Goal: Transaction & Acquisition: Purchase product/service

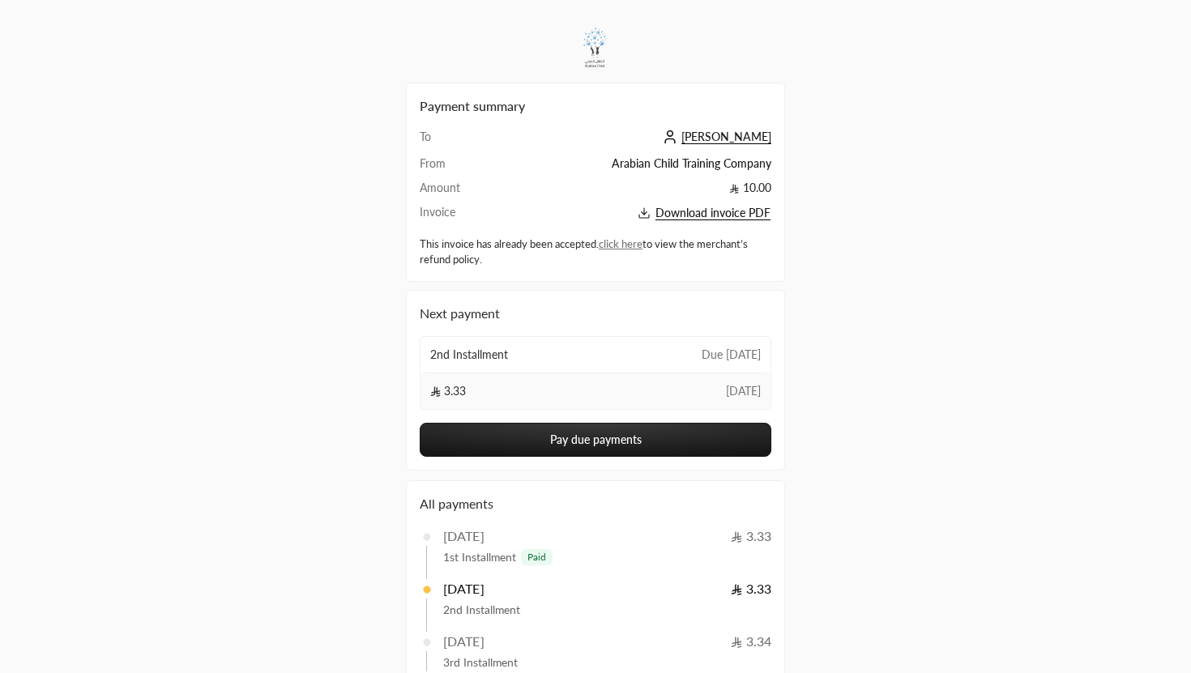
scroll to position [105, 0]
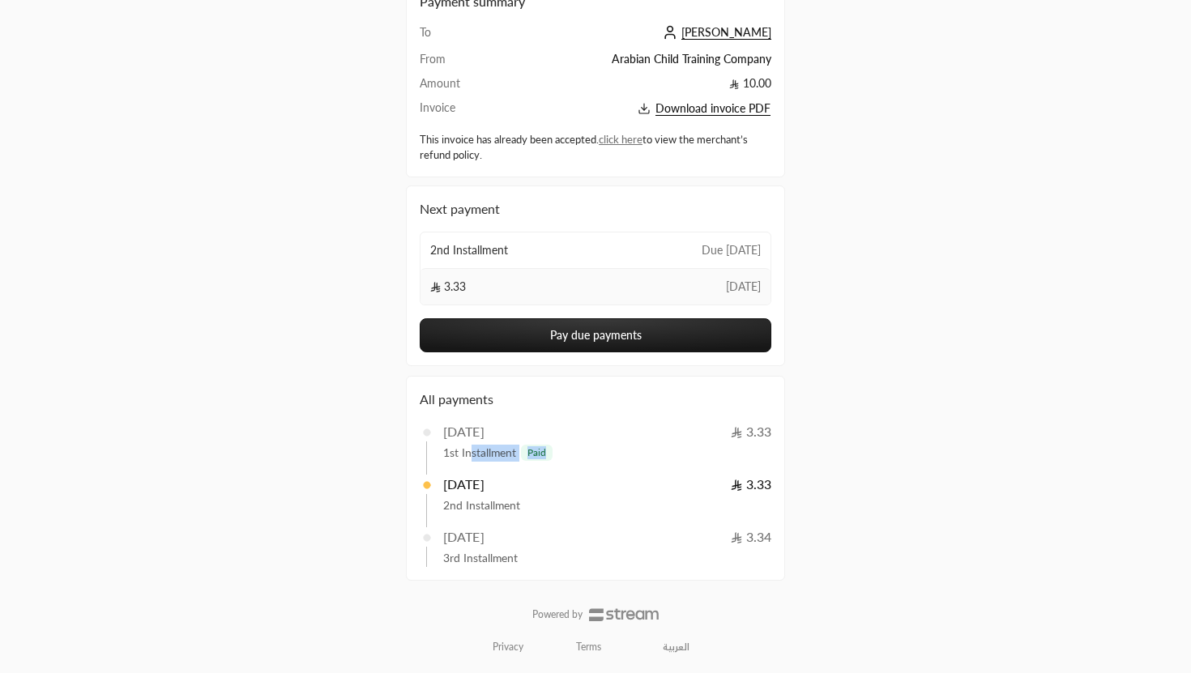
drag, startPoint x: 471, startPoint y: 456, endPoint x: 588, endPoint y: 456, distance: 117.5
click at [588, 456] on div "1st Installment paid" at bounding box center [604, 453] width 322 height 17
click at [587, 456] on div "1st Installment paid" at bounding box center [604, 453] width 322 height 17
drag, startPoint x: 459, startPoint y: 505, endPoint x: 539, endPoint y: 504, distance: 80.2
click at [539, 504] on div "2nd Installment" at bounding box center [604, 506] width 322 height 17
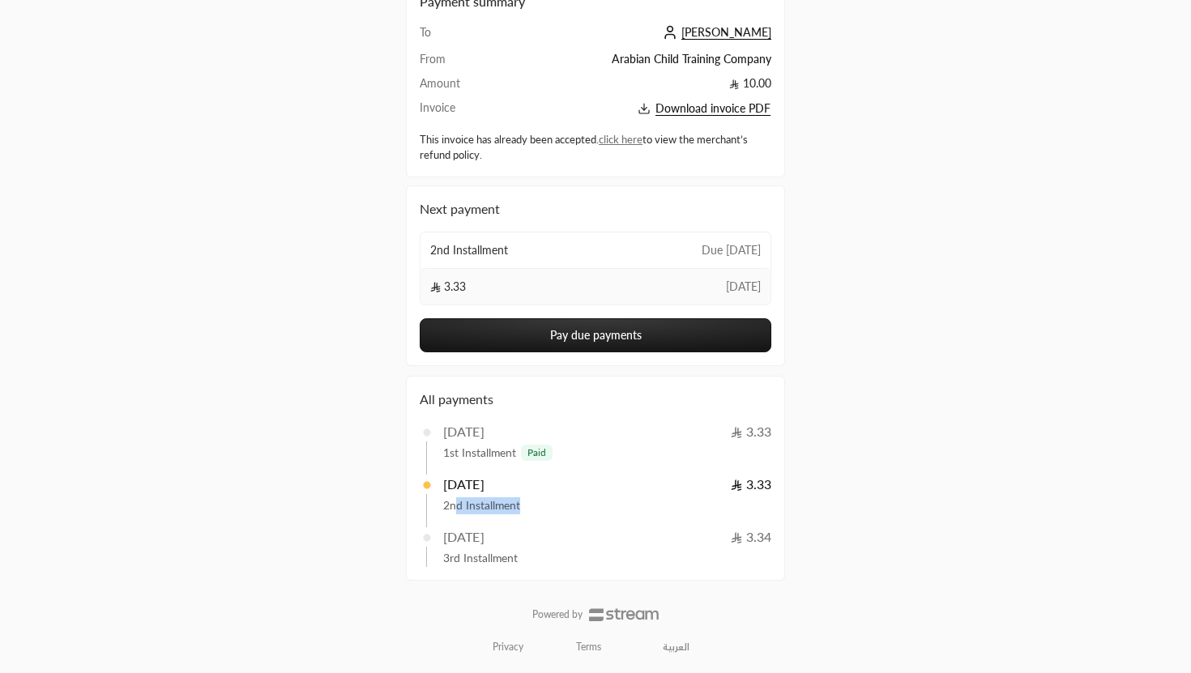
click at [539, 504] on div "2nd Installment" at bounding box center [604, 506] width 322 height 17
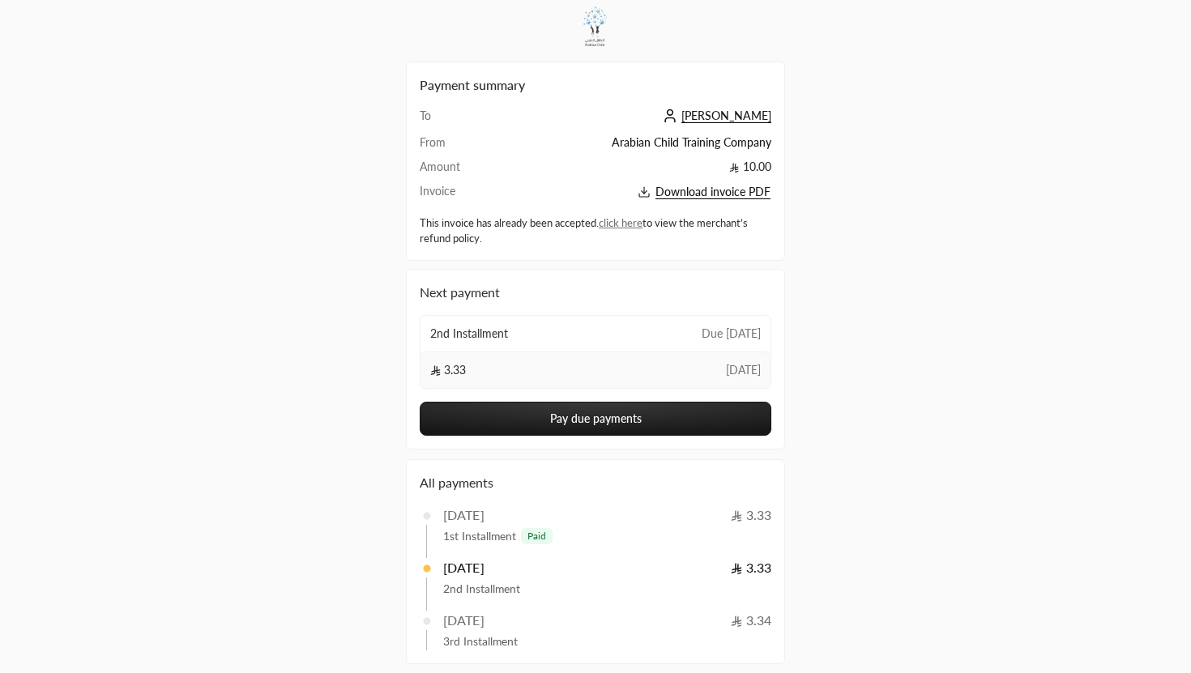
scroll to position [19, 0]
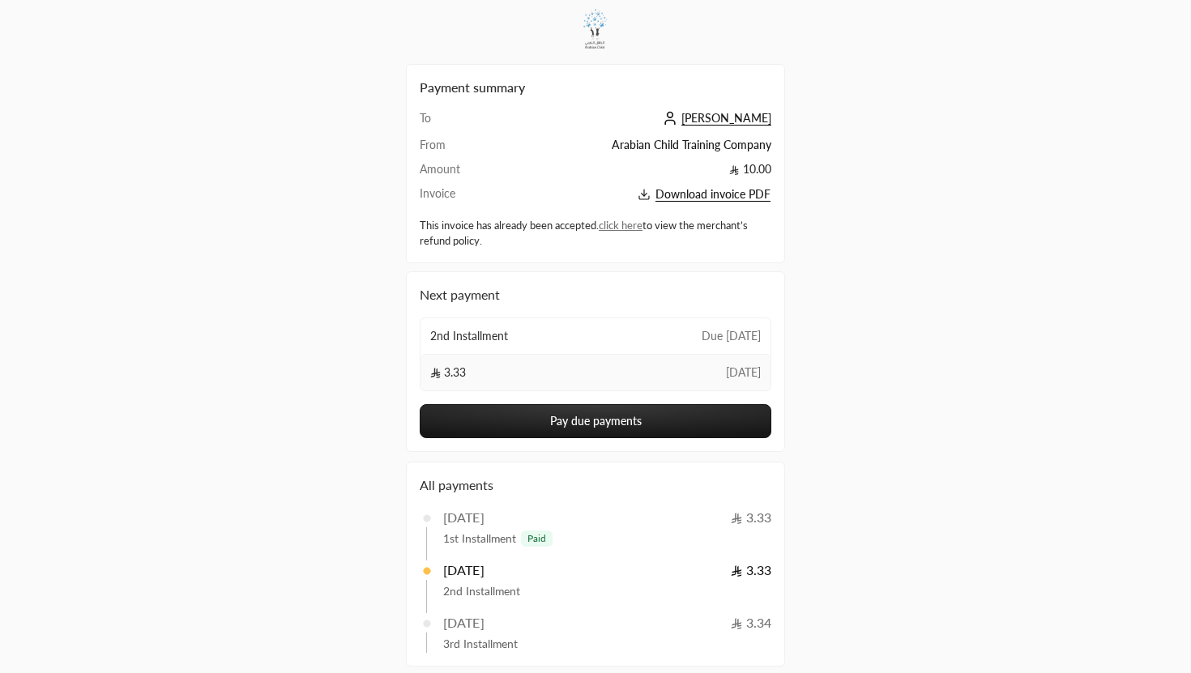
click at [710, 194] on span "Download invoice PDF" at bounding box center [713, 194] width 115 height 15
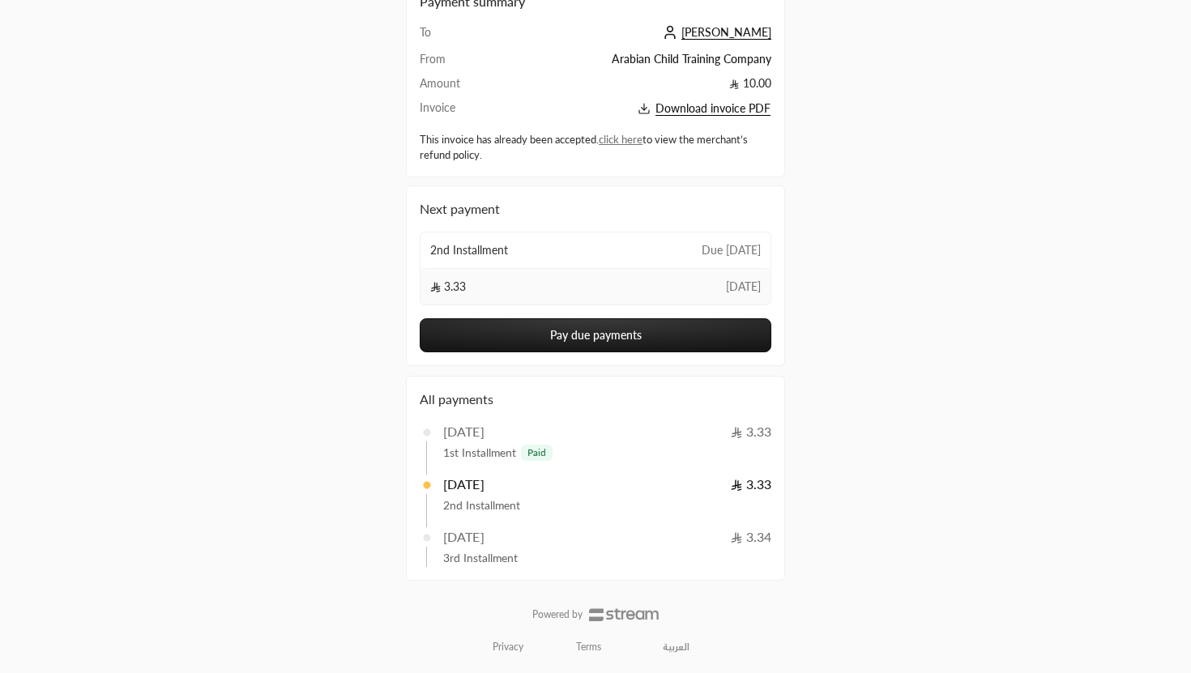
click at [621, 338] on button "Pay due payments" at bounding box center [596, 335] width 352 height 34
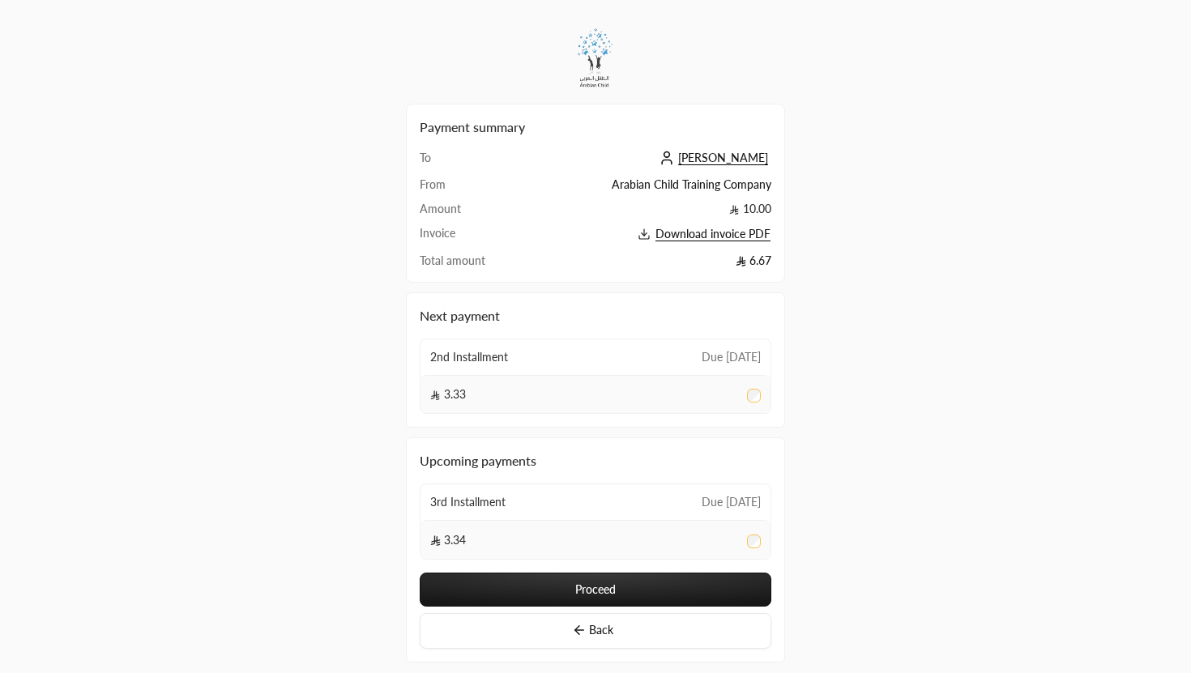
click at [729, 588] on button "Proceed" at bounding box center [596, 590] width 352 height 34
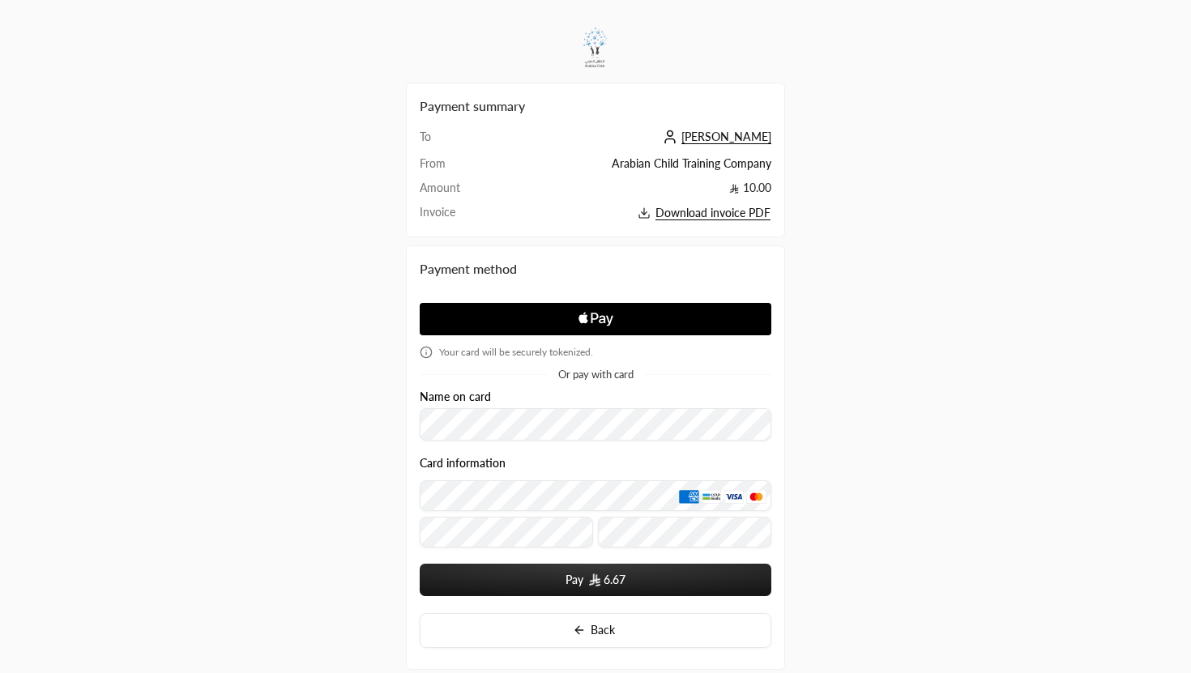
click at [713, 136] on span "[PERSON_NAME]" at bounding box center [726, 137] width 90 height 15
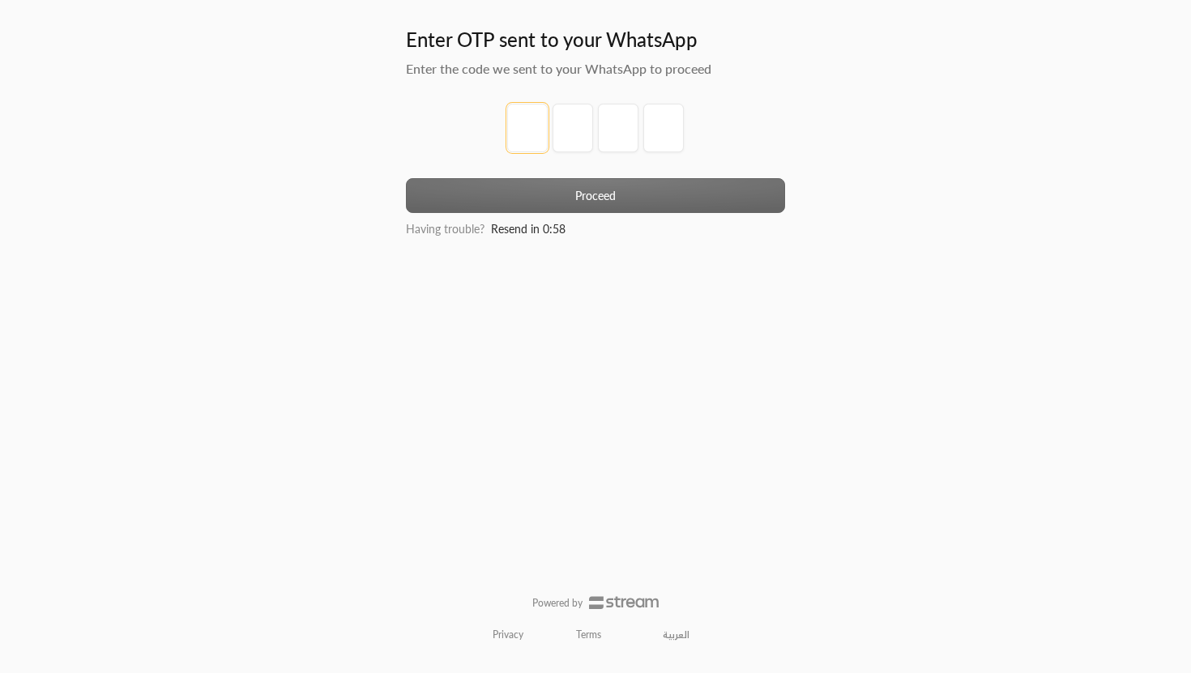
click at [526, 131] on input "tel" at bounding box center [527, 128] width 41 height 49
type input "5"
type input "6"
type input "4"
type input "0"
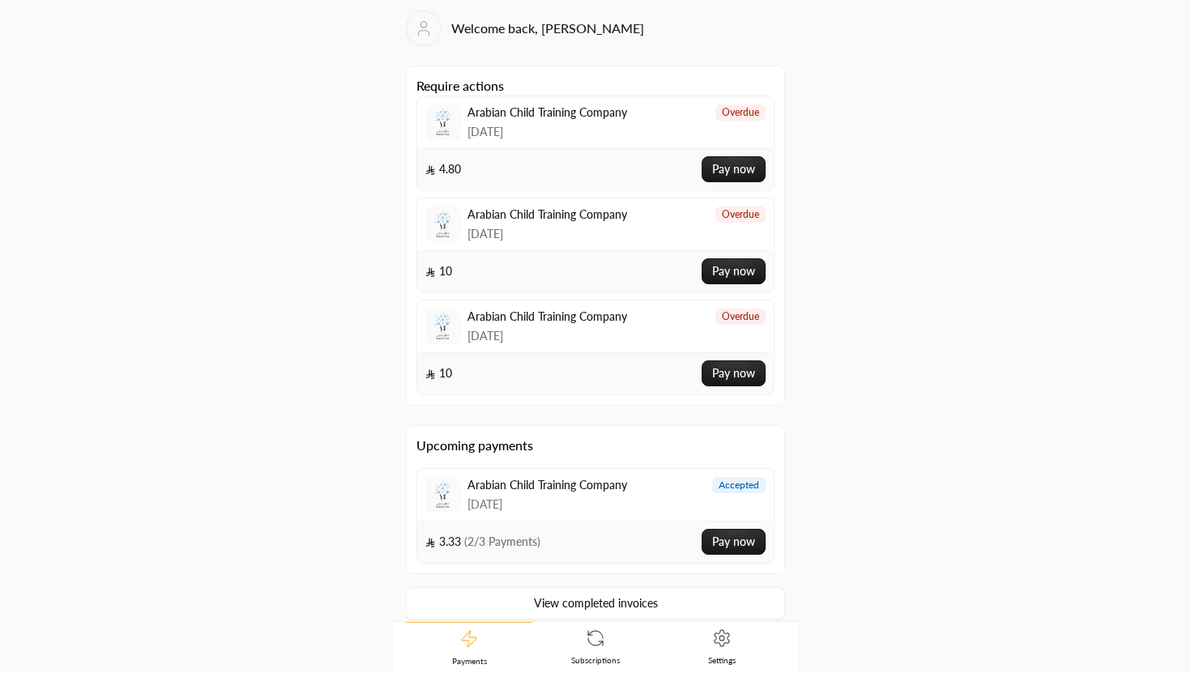
click at [546, 495] on div "Arabian Child Training Company [DATE]" at bounding box center [548, 495] width 160 height 36
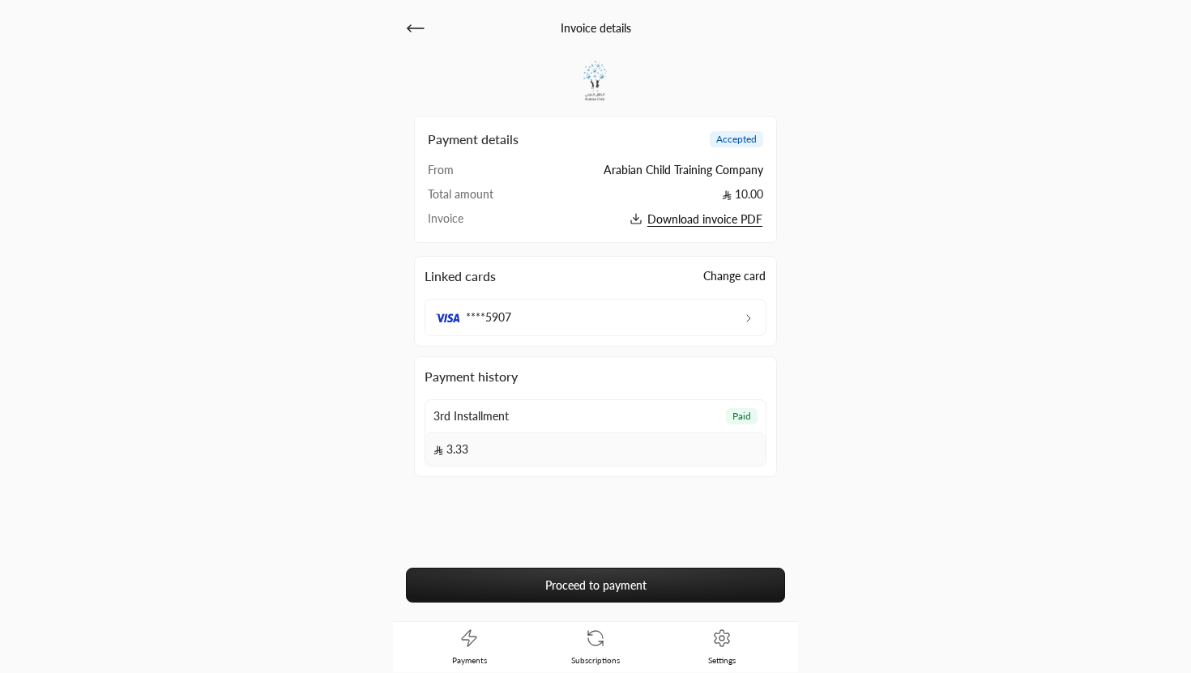
click at [677, 585] on link "Proceed to payment" at bounding box center [595, 585] width 379 height 35
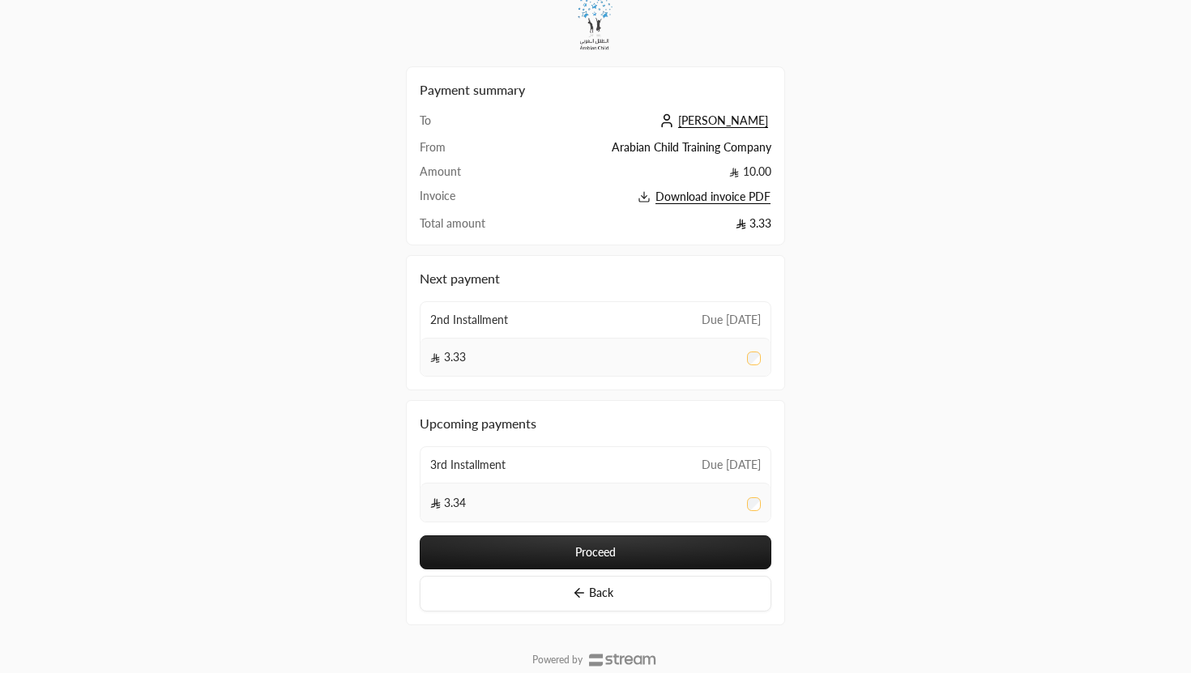
scroll to position [45, 0]
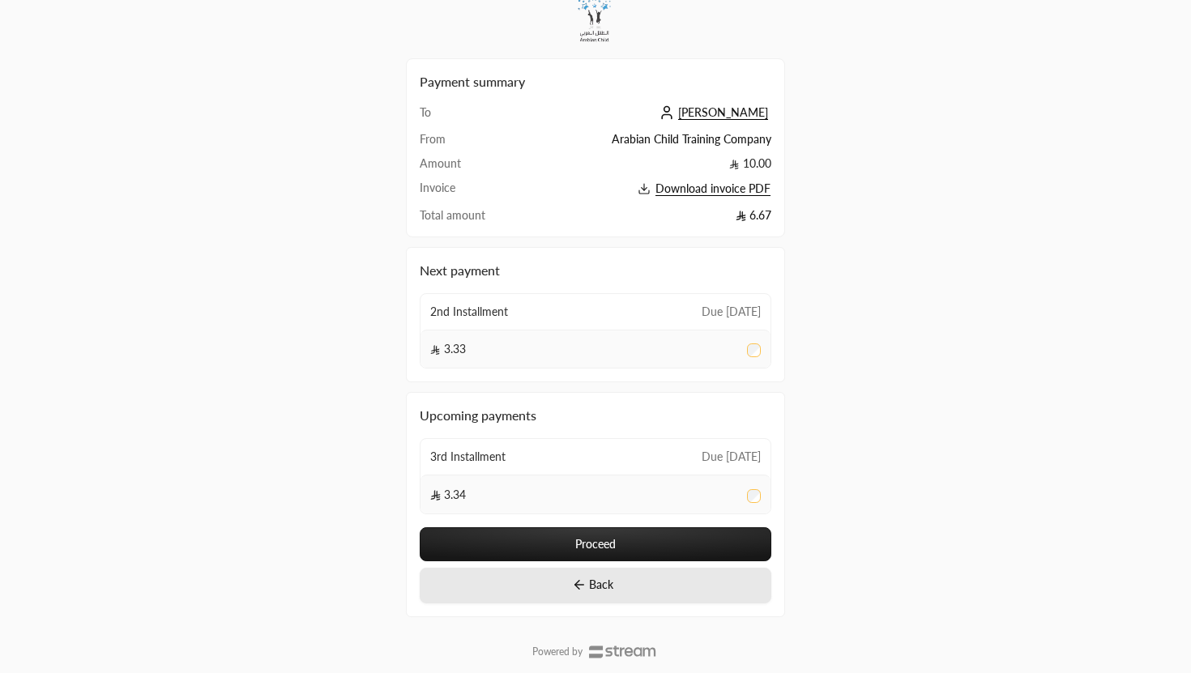
click at [628, 594] on button "Back" at bounding box center [596, 586] width 352 height 36
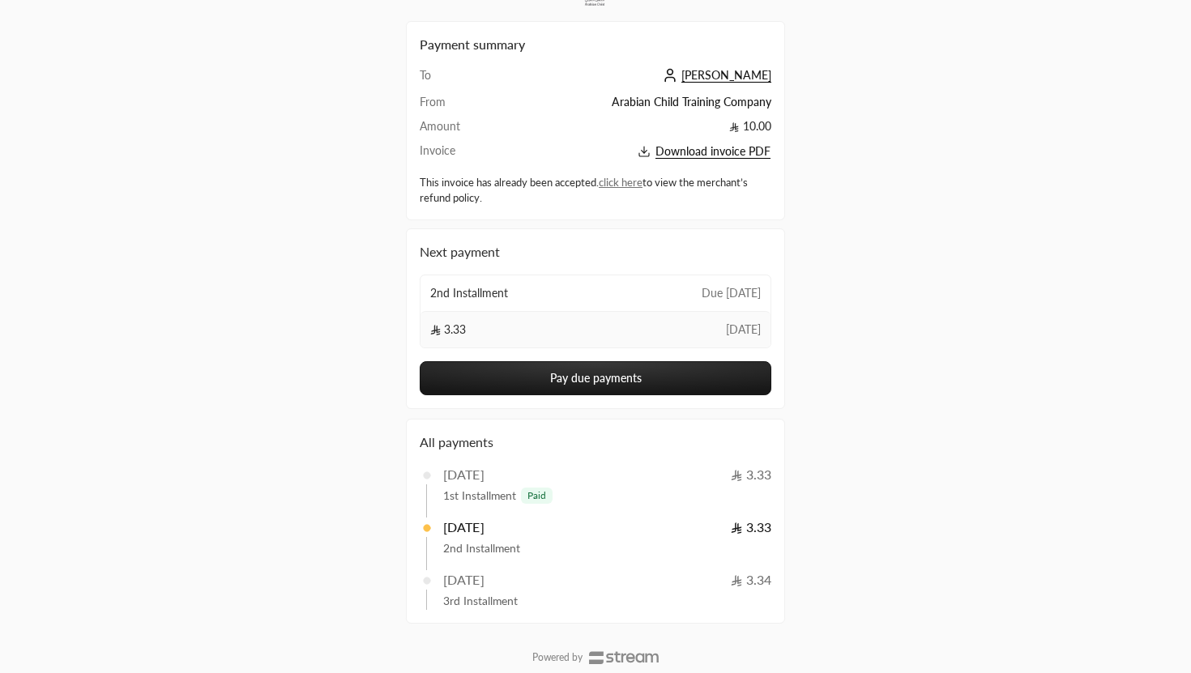
scroll to position [61, 0]
click at [625, 186] on link "click here" at bounding box center [621, 183] width 44 height 13
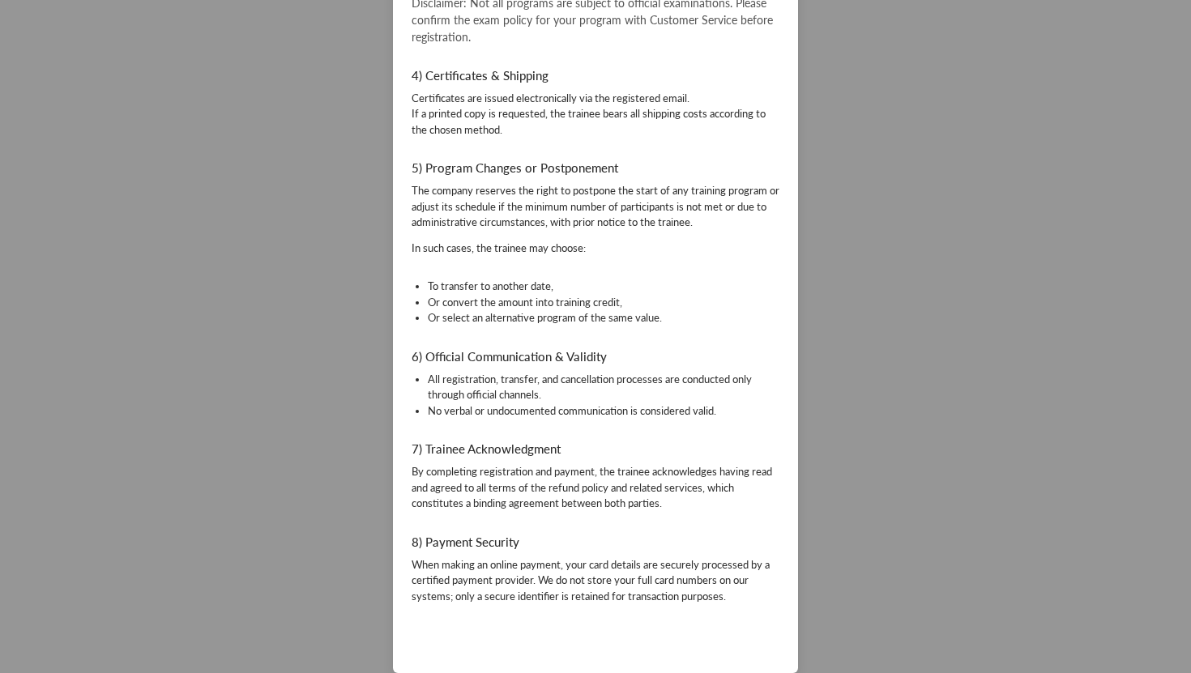
scroll to position [829, 0]
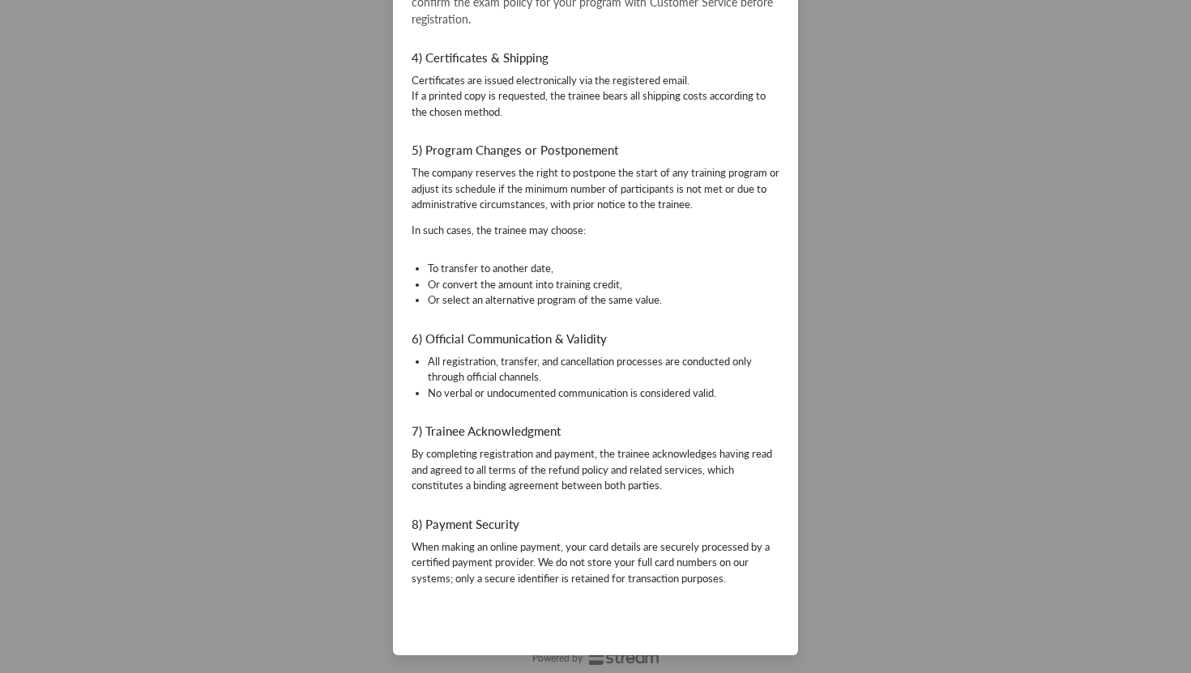
click at [852, 422] on div "Refund Policy Return & Exchange Policy Return & Exchange Policy Al-Rowad Higher…" at bounding box center [595, 336] width 1191 height 673
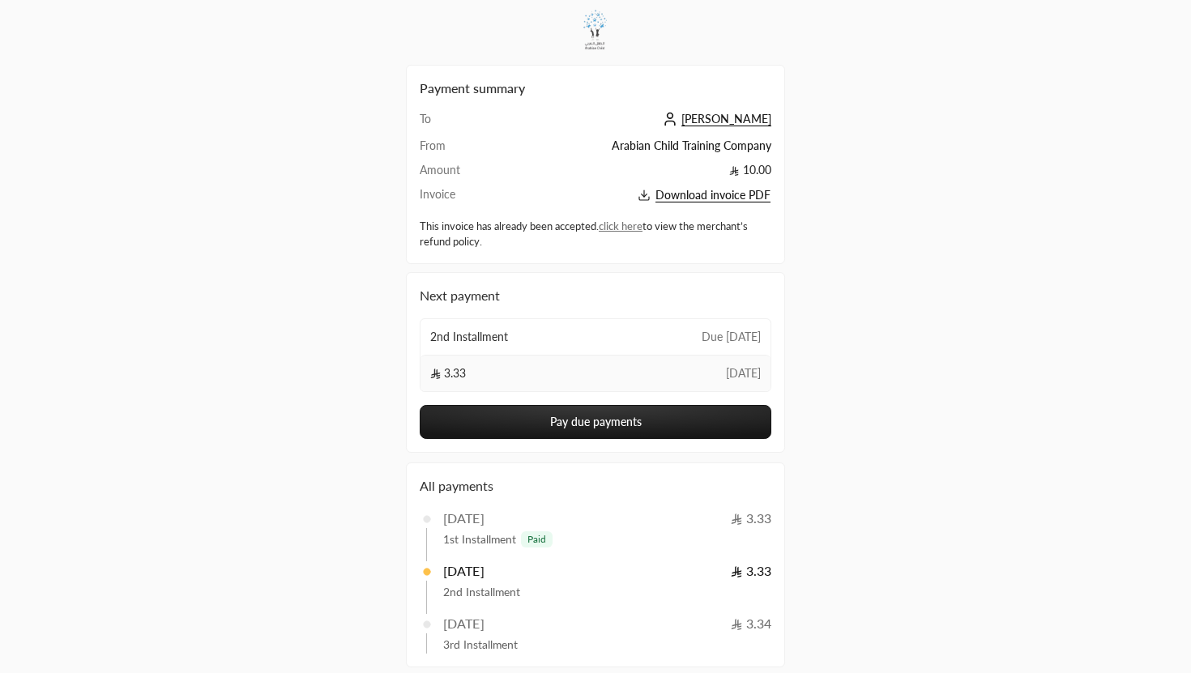
scroll to position [7, 0]
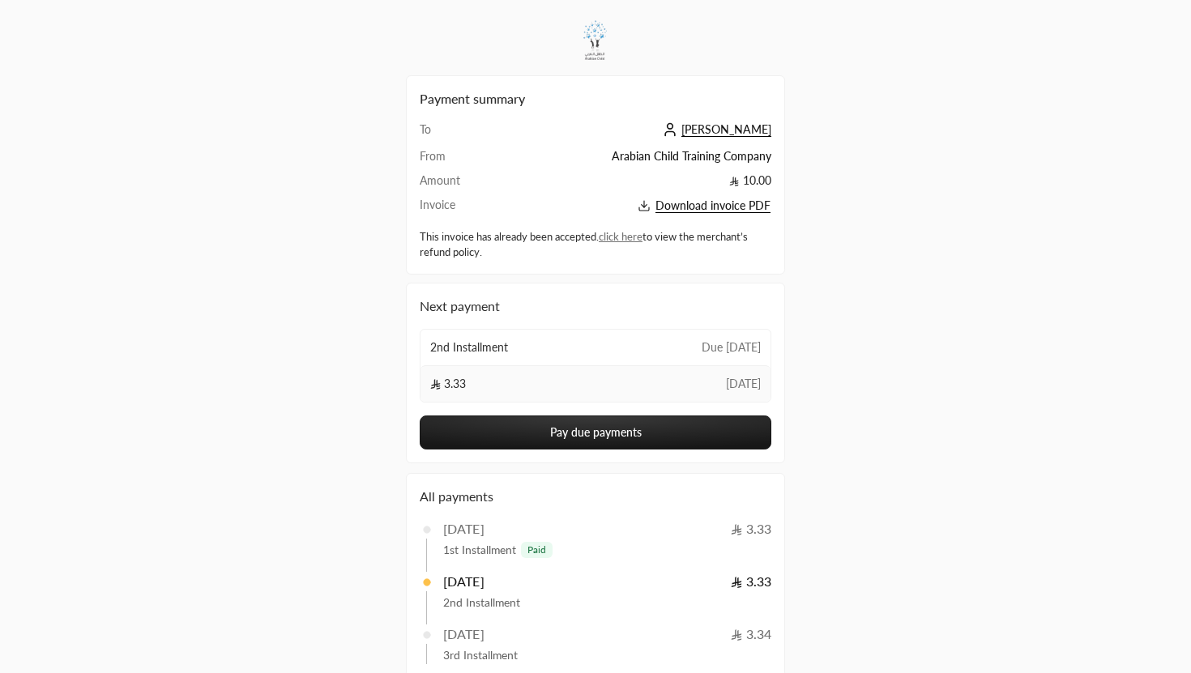
click at [742, 130] on span "[PERSON_NAME]" at bounding box center [726, 129] width 90 height 15
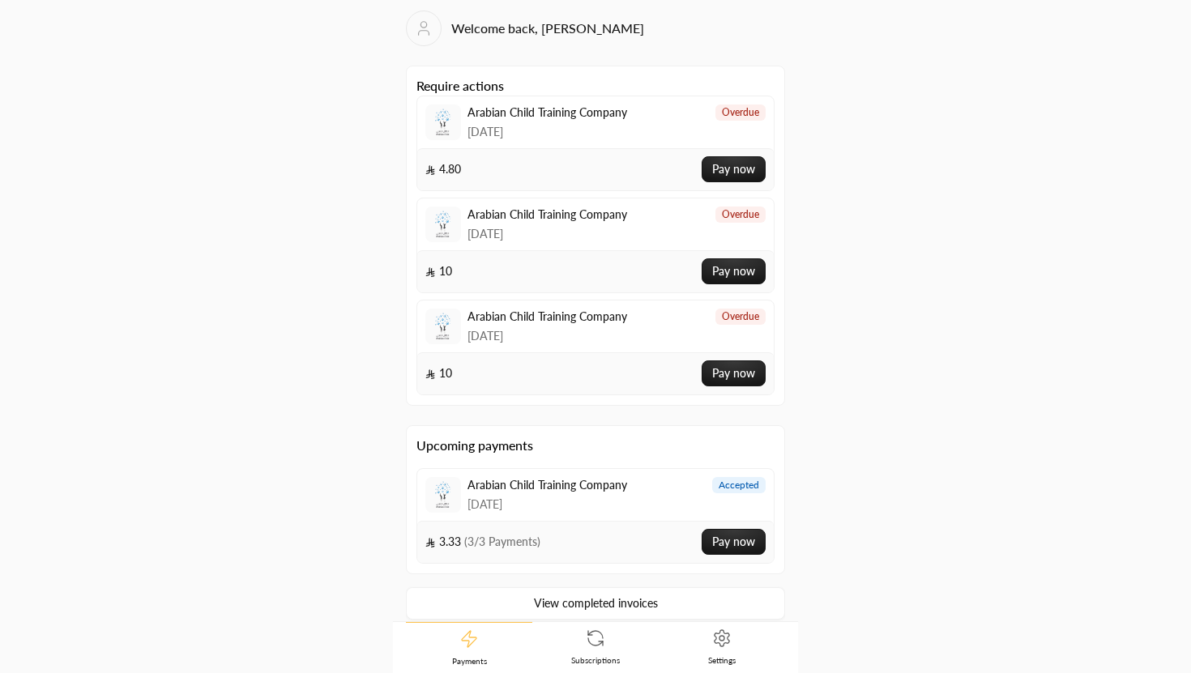
click at [543, 479] on span "Arabian Child Training Company" at bounding box center [548, 485] width 160 height 16
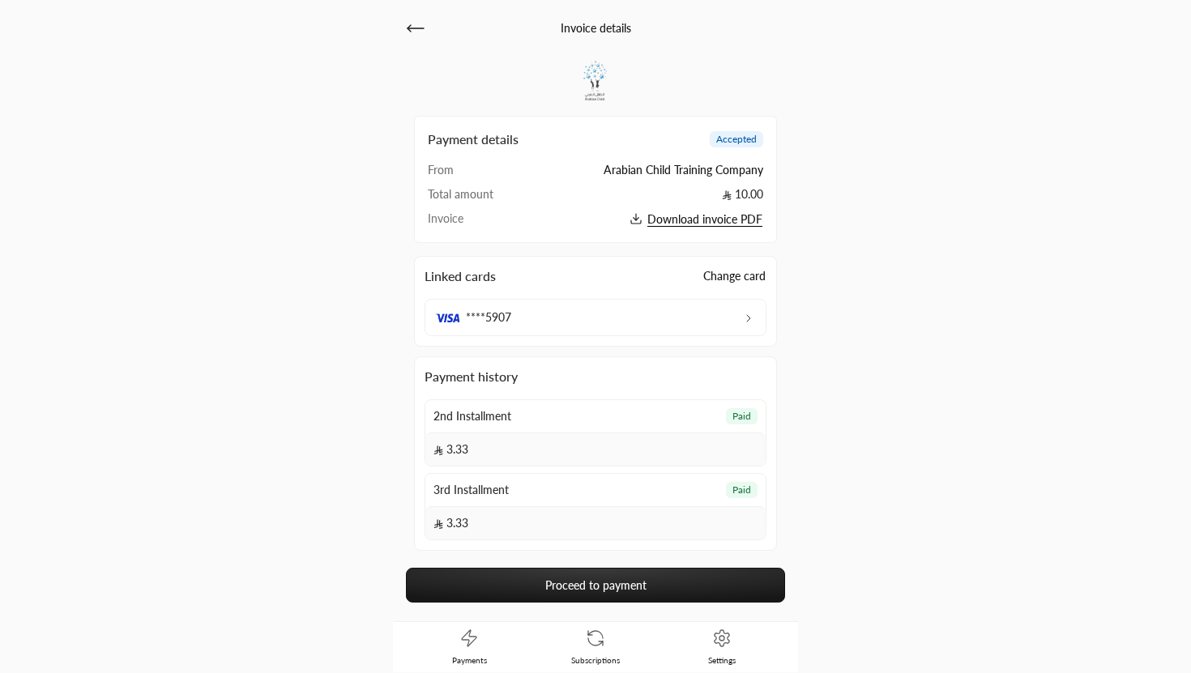
click at [524, 576] on link "Proceed to payment" at bounding box center [595, 585] width 379 height 35
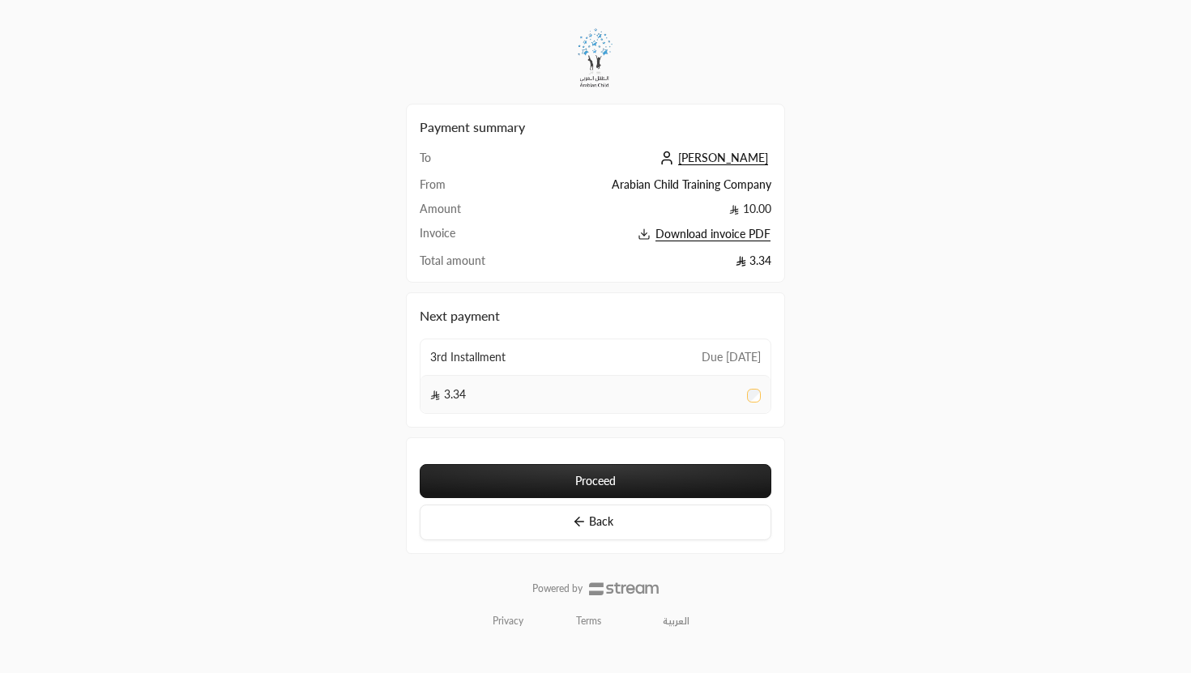
click at [694, 155] on span "[PERSON_NAME]" at bounding box center [723, 158] width 90 height 15
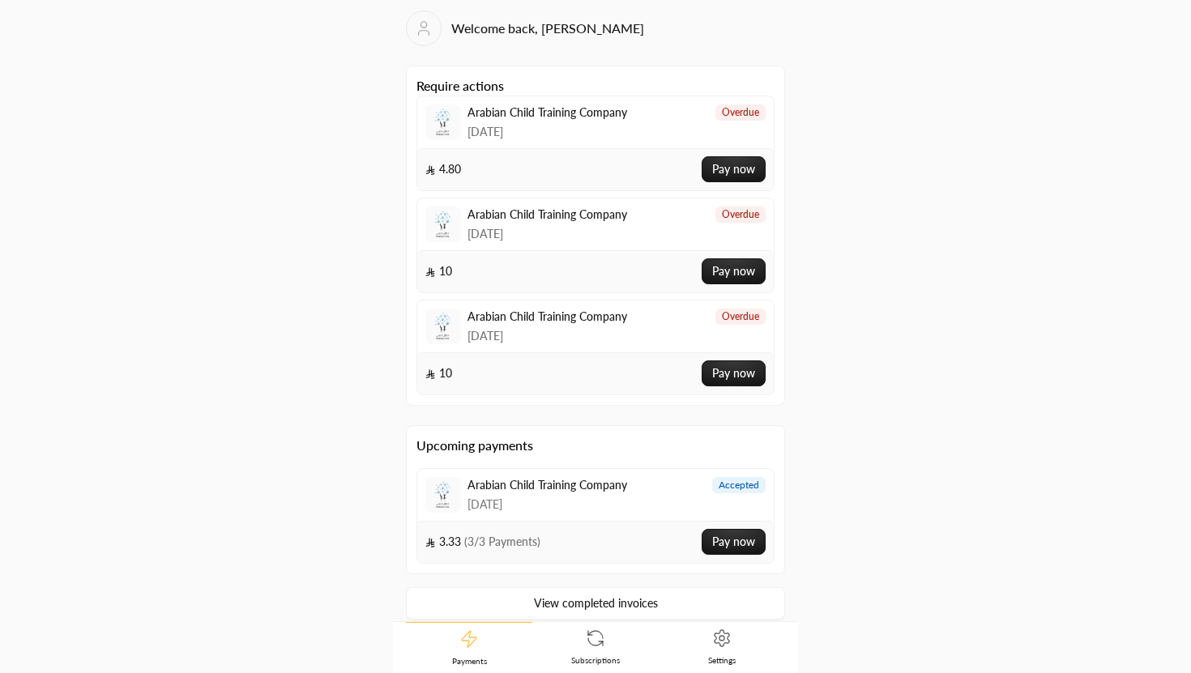
click at [465, 332] on div "Arabian Child Training Company [DATE]" at bounding box center [526, 327] width 202 height 36
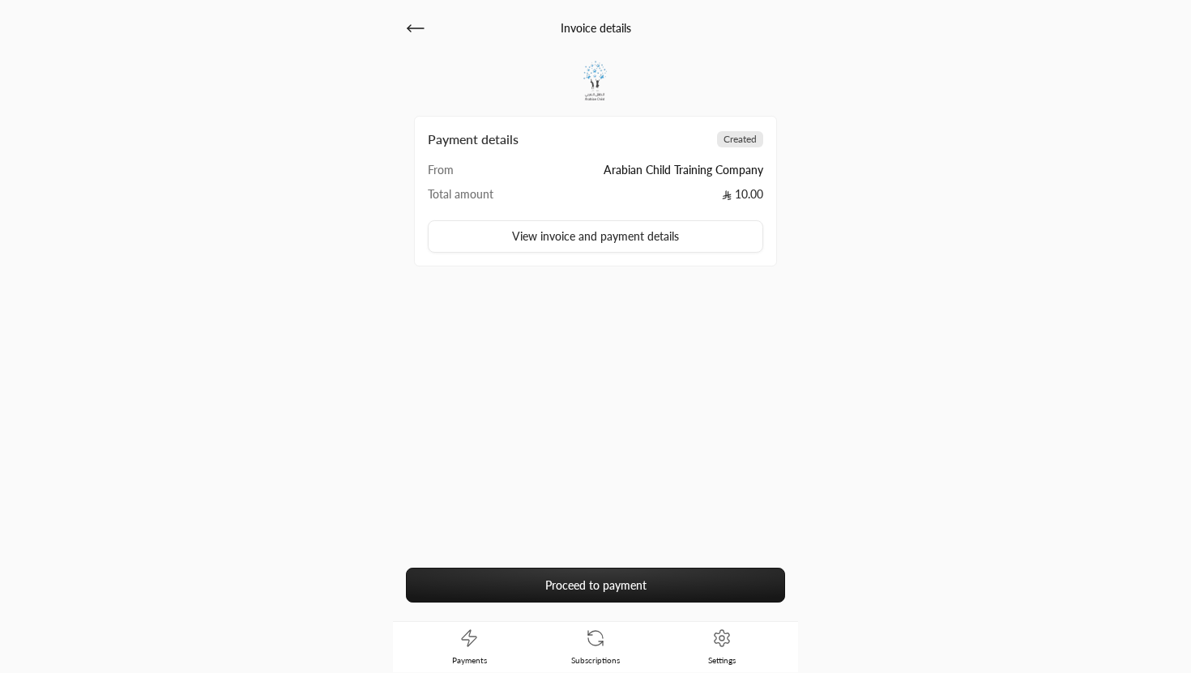
click at [568, 579] on link "Proceed to payment" at bounding box center [595, 585] width 379 height 35
